Goal: Information Seeking & Learning: Learn about a topic

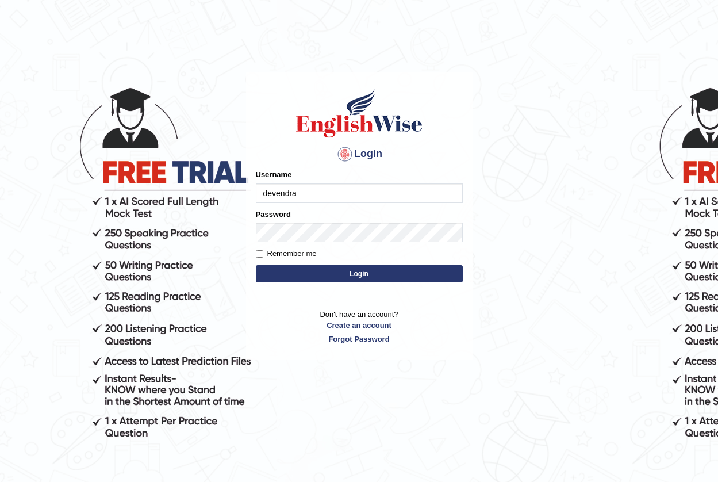
type input "devendra137"
click at [331, 274] on button "Login" at bounding box center [359, 273] width 207 height 17
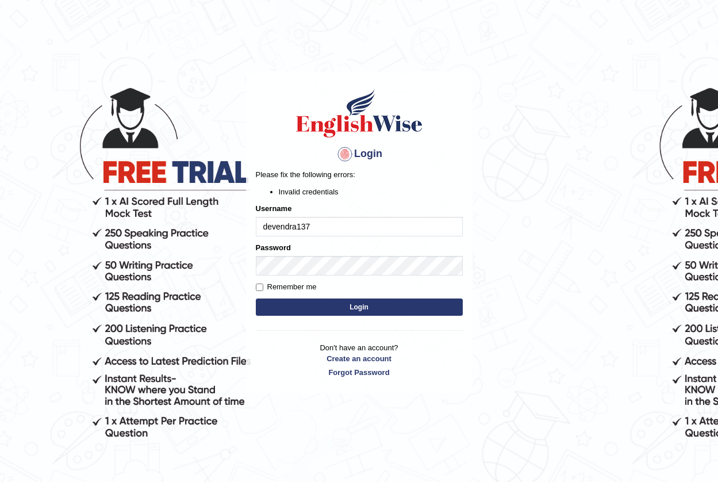
click at [332, 307] on button "Login" at bounding box center [359, 307] width 207 height 17
click at [373, 313] on button "Login" at bounding box center [359, 307] width 207 height 17
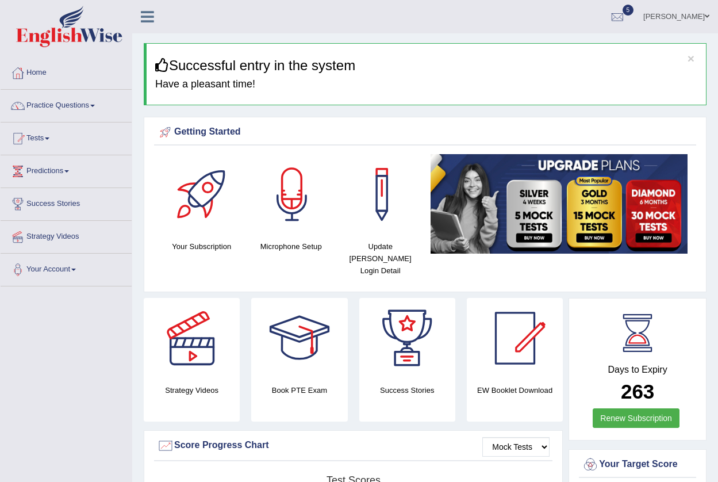
click at [60, 112] on link "Practice Questions" at bounding box center [66, 104] width 131 height 29
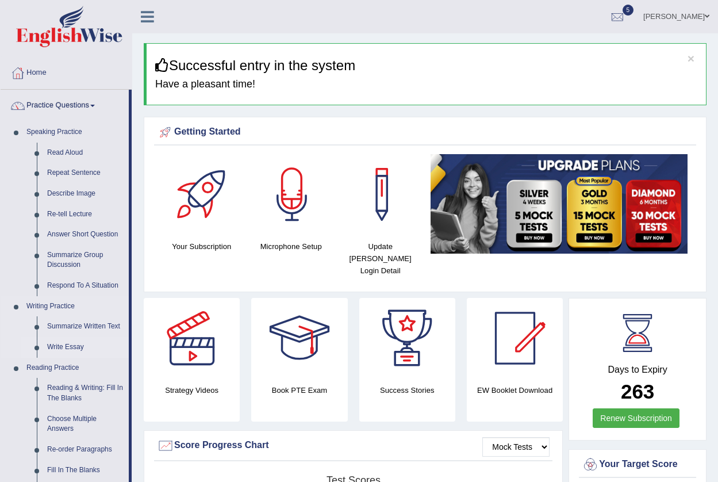
click at [63, 349] on link "Write Essay" at bounding box center [85, 347] width 87 height 21
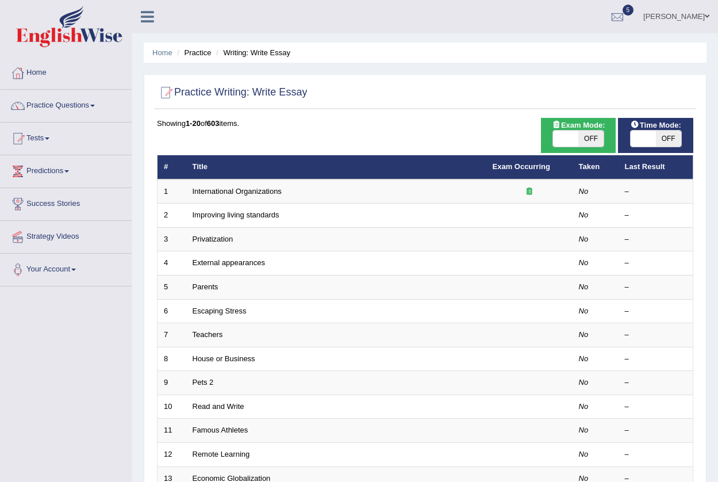
click at [572, 142] on span at bounding box center [565, 139] width 25 height 16
checkbox input "true"
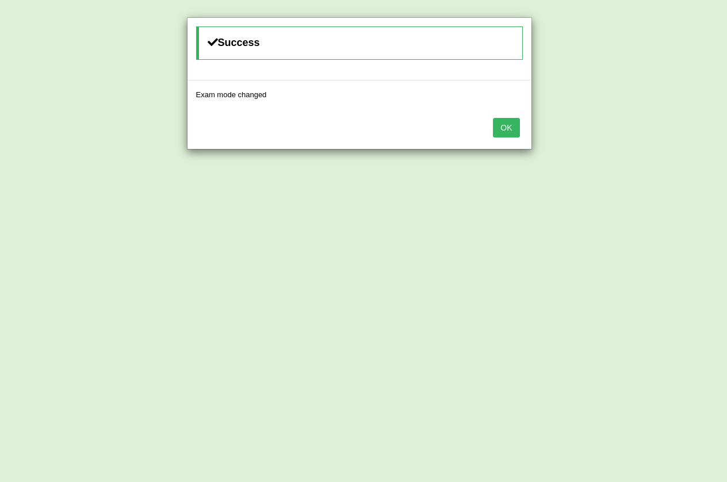
click at [507, 124] on button "OK" at bounding box center [506, 128] width 26 height 20
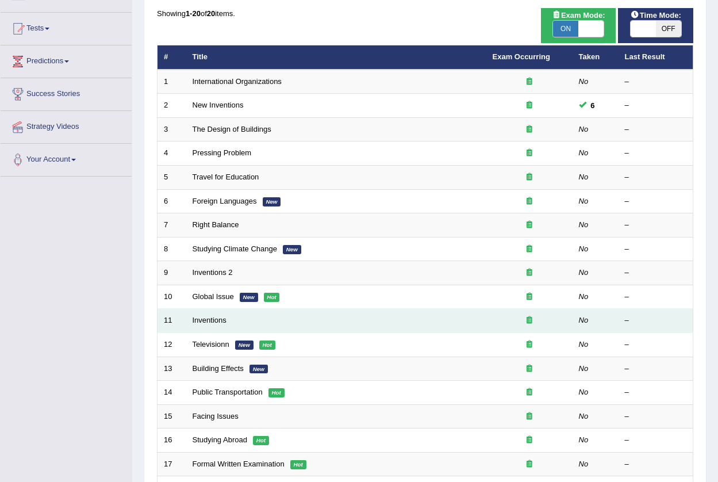
scroll to position [115, 0]
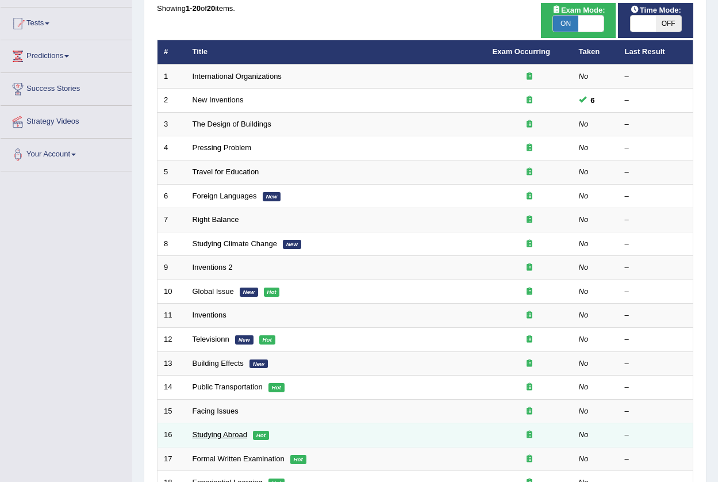
click at [230, 436] on link "Studying Abroad" at bounding box center [220, 434] width 55 height 9
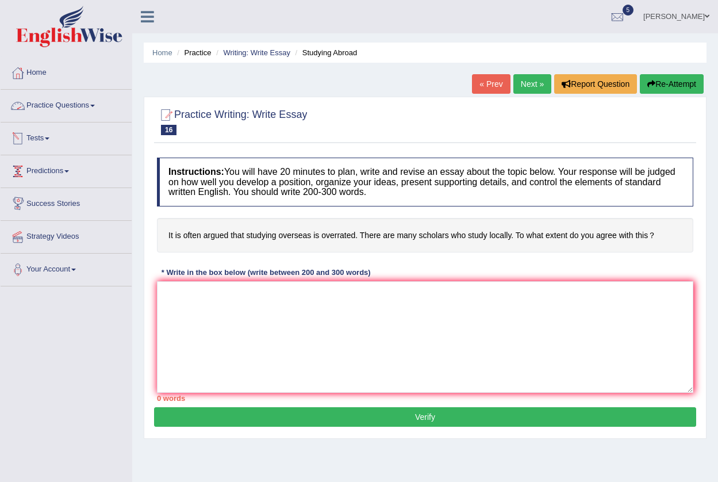
click at [100, 100] on link "Practice Questions" at bounding box center [66, 104] width 131 height 29
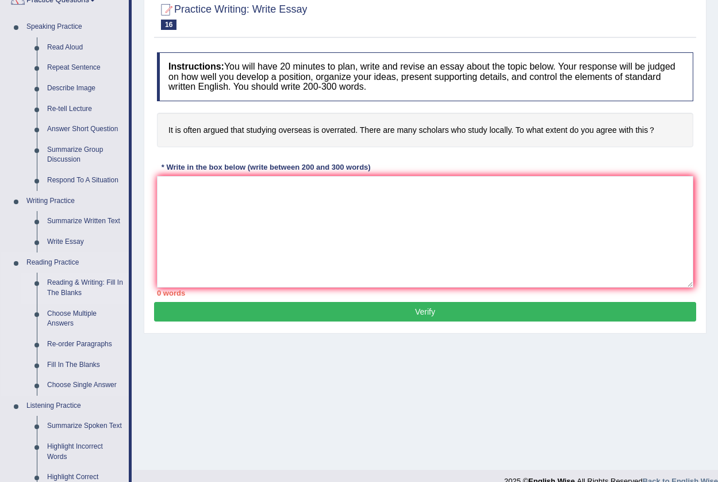
scroll to position [115, 0]
